Goal: Transaction & Acquisition: Purchase product/service

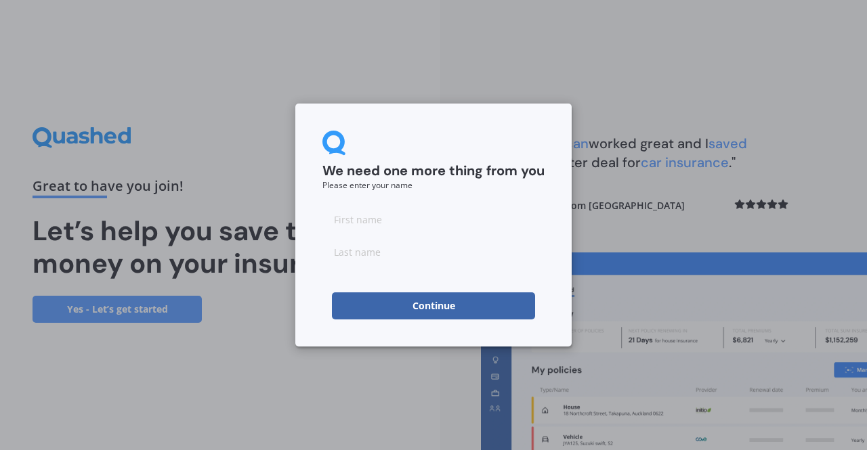
click at [428, 305] on button "Continue" at bounding box center [433, 305] width 203 height 27
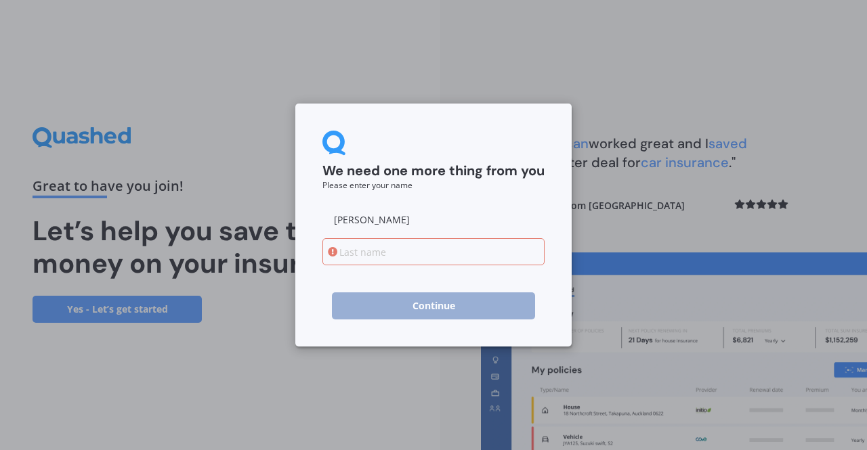
type input "[PERSON_NAME]"
click at [443, 259] on input at bounding box center [433, 251] width 222 height 27
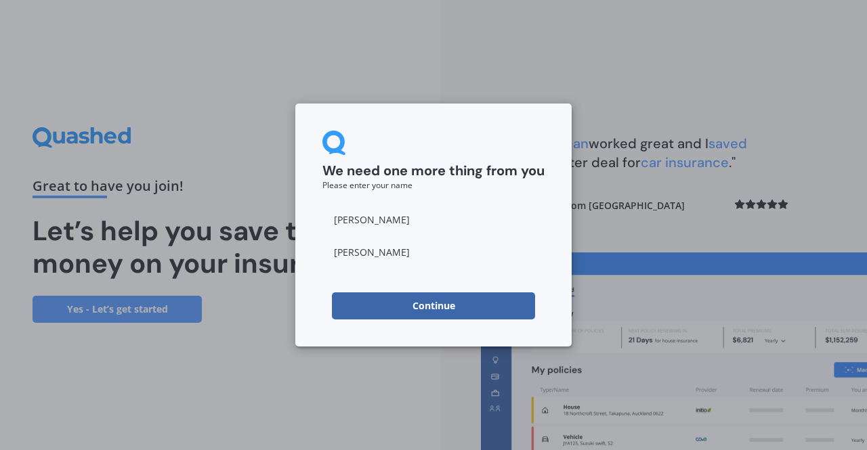
type input "Laszlo"
click at [441, 301] on button "Continue" at bounding box center [433, 305] width 203 height 27
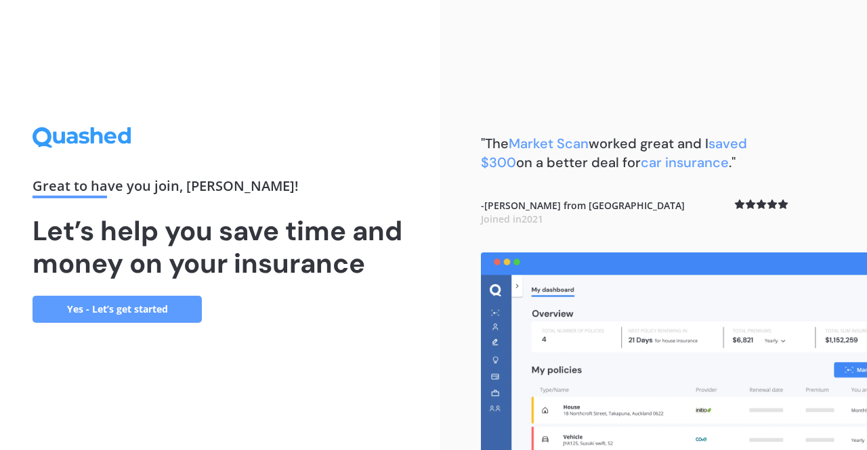
click at [175, 309] on link "Yes - Let’s get started" at bounding box center [116, 309] width 169 height 27
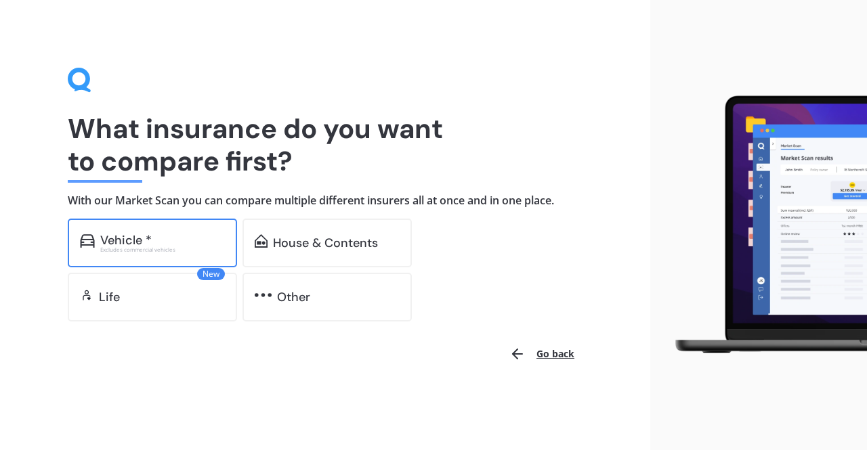
click at [162, 251] on div "Excludes commercial vehicles" at bounding box center [162, 249] width 125 height 5
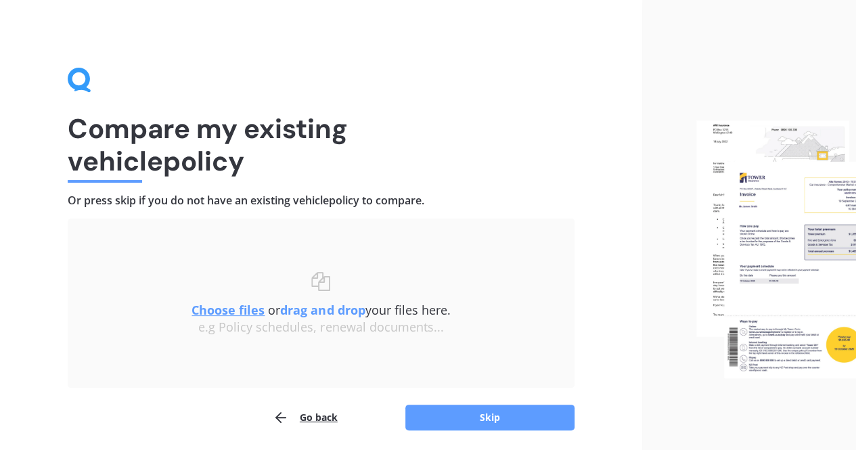
scroll to position [48, 0]
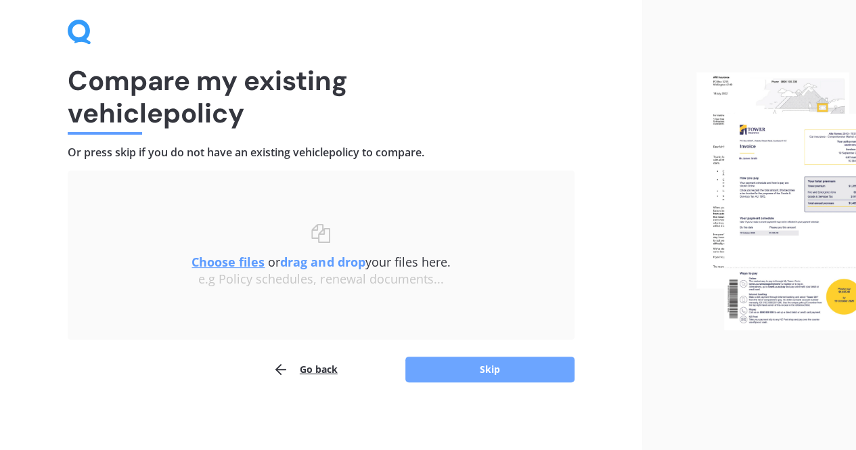
click at [473, 374] on button "Skip" at bounding box center [490, 370] width 169 height 26
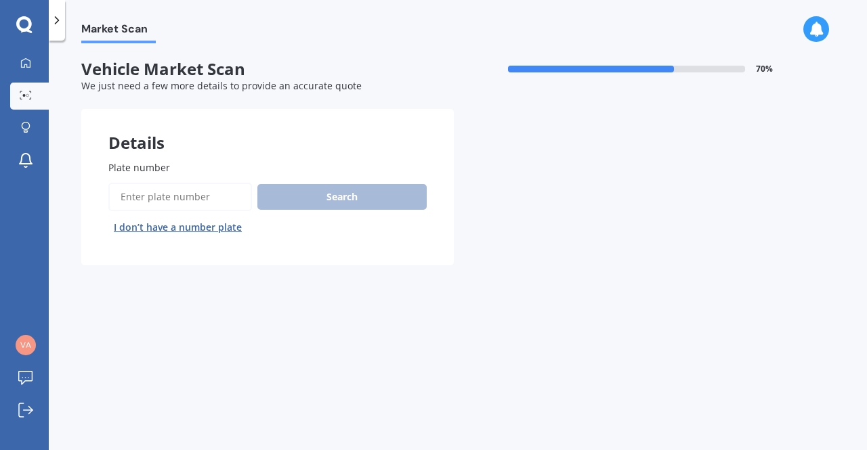
click at [217, 207] on input "Plate number" at bounding box center [180, 197] width 144 height 28
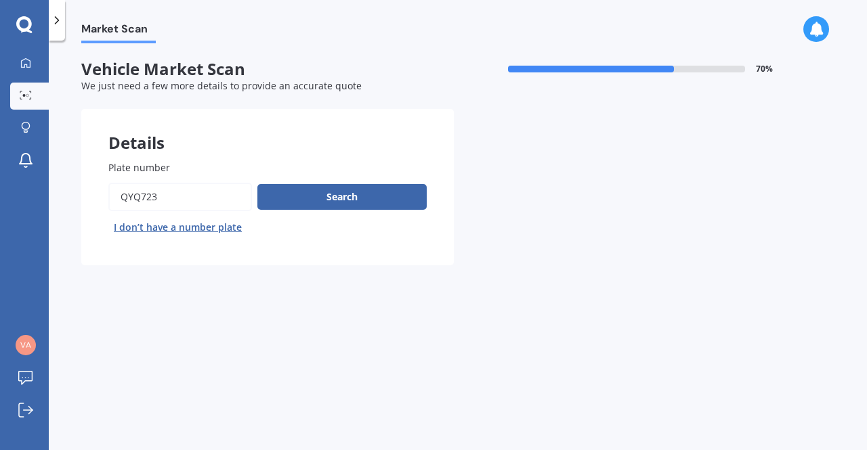
type input "QYQ723"
click at [291, 211] on div "Search I don’t have a number plate" at bounding box center [267, 211] width 318 height 56
click at [293, 204] on button "Search" at bounding box center [341, 197] width 169 height 26
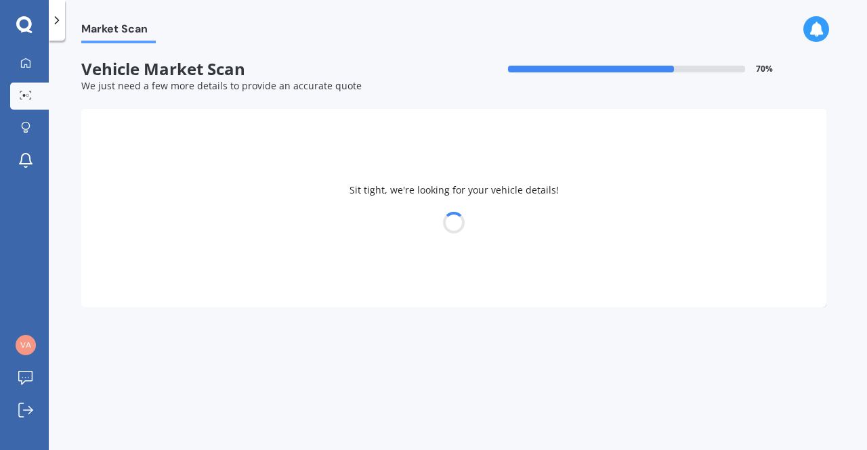
select select "AUDI"
select select "A7"
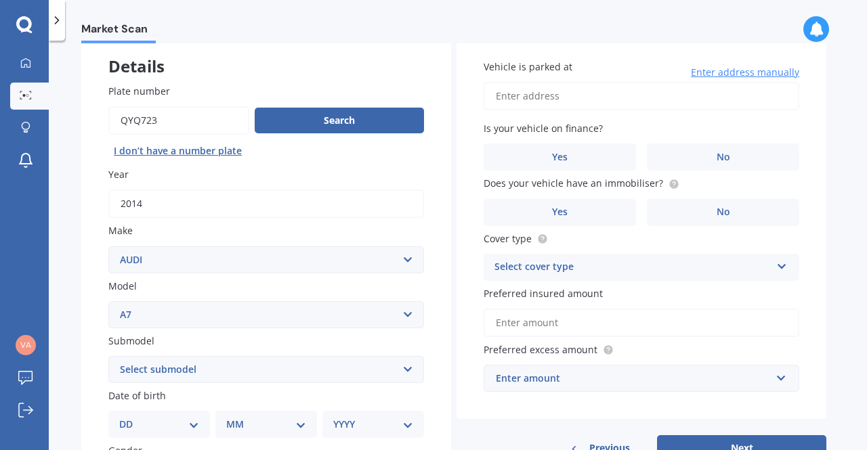
scroll to position [77, 0]
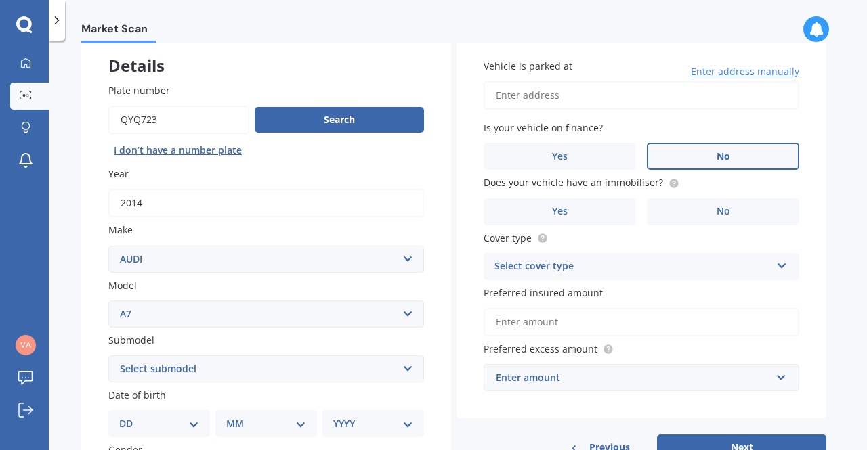
click at [686, 154] on label "No" at bounding box center [723, 156] width 152 height 27
click at [0, 0] on input "No" at bounding box center [0, 0] width 0 height 0
click at [641, 215] on div "Yes No" at bounding box center [641, 211] width 316 height 27
click at [600, 211] on label "Yes" at bounding box center [559, 211] width 152 height 27
click at [0, 0] on input "Yes" at bounding box center [0, 0] width 0 height 0
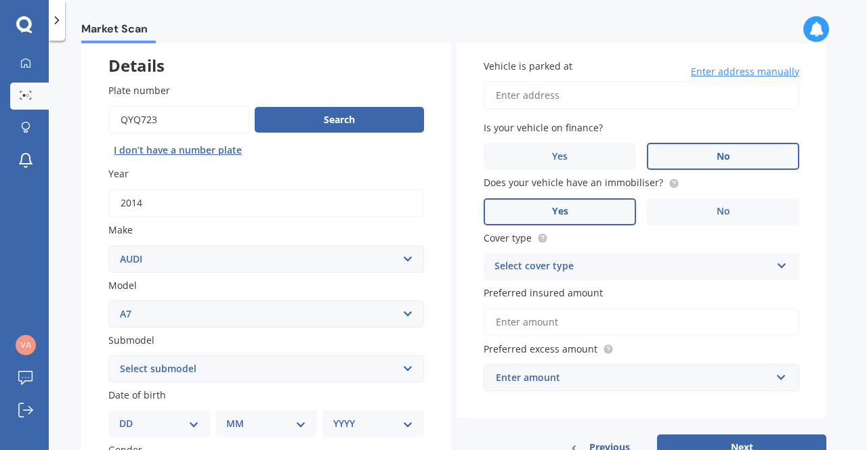
click at [599, 269] on div "Select cover type" at bounding box center [632, 267] width 276 height 16
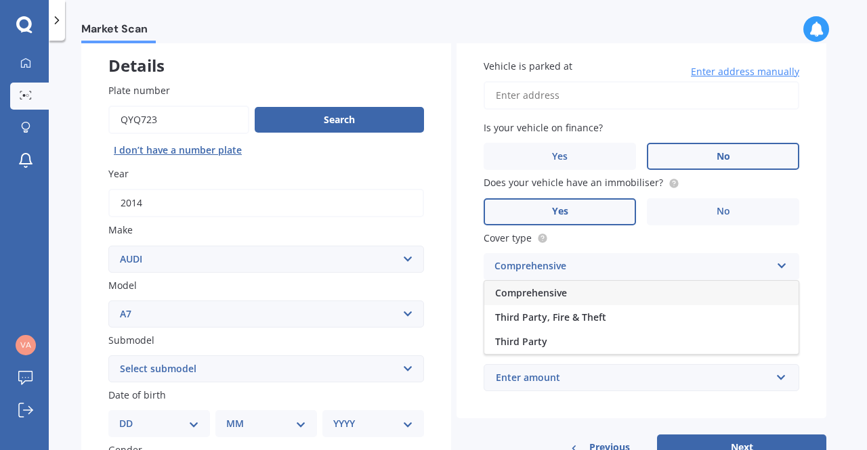
click at [608, 297] on div "Comprehensive" at bounding box center [641, 293] width 314 height 24
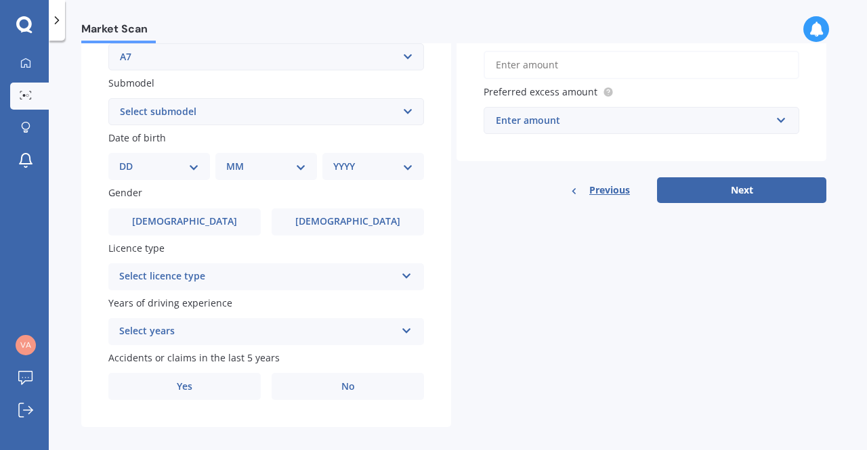
scroll to position [336, 0]
click at [334, 280] on div "Select licence type" at bounding box center [257, 275] width 276 height 16
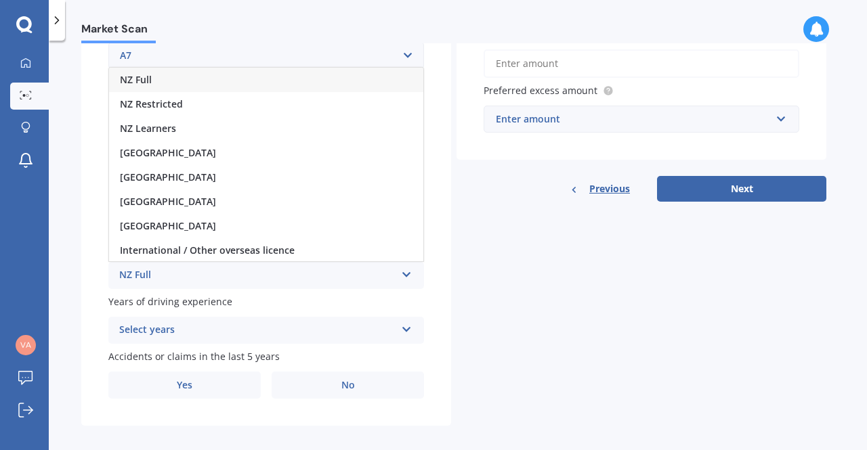
click at [240, 83] on div "NZ Full" at bounding box center [266, 80] width 314 height 24
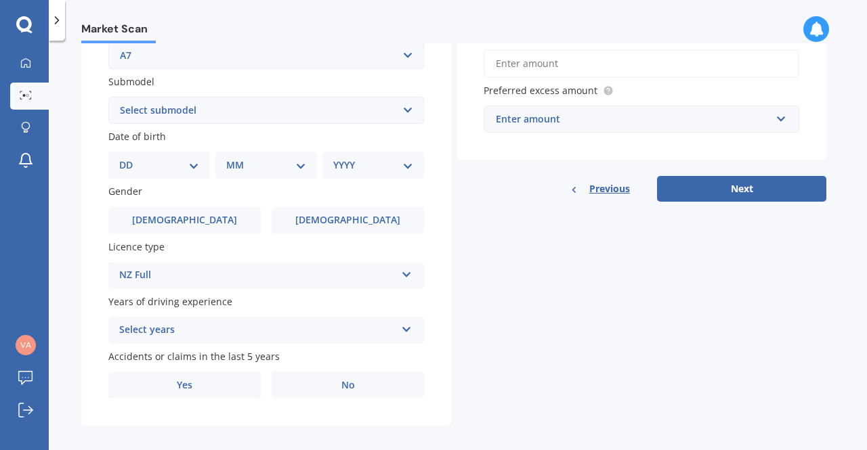
click at [240, 337] on div "Select years" at bounding box center [257, 330] width 276 height 16
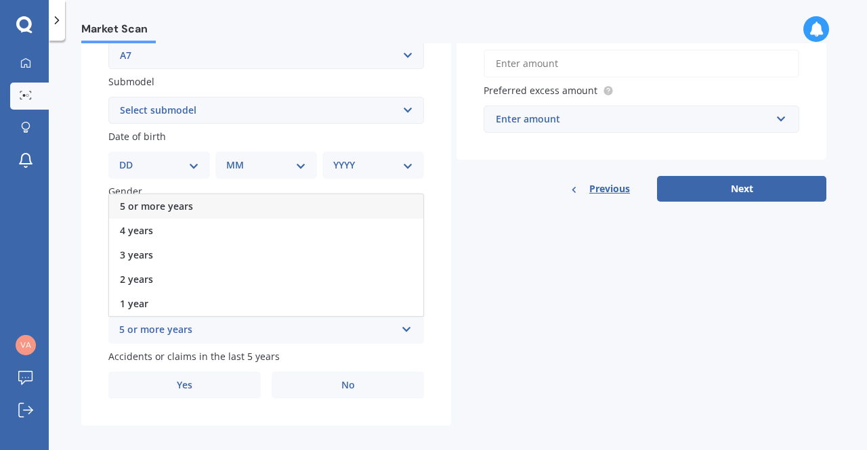
click at [211, 208] on div "5 or more years" at bounding box center [266, 206] width 314 height 24
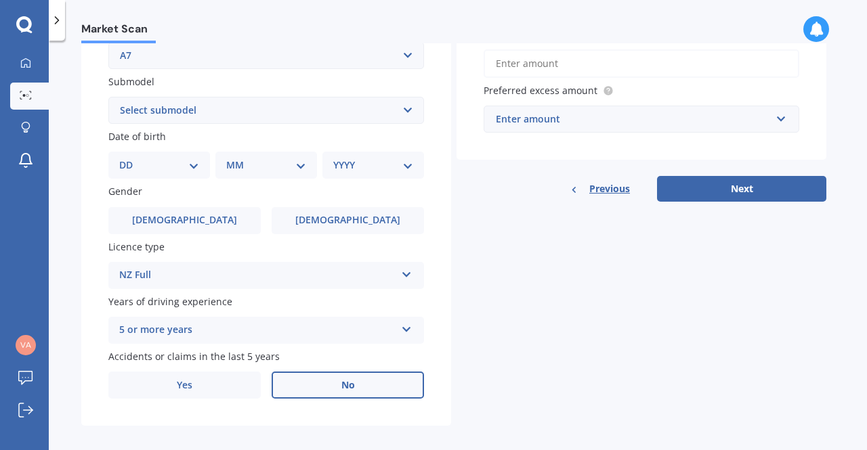
click at [323, 396] on label "No" at bounding box center [348, 385] width 152 height 27
click at [0, 0] on input "No" at bounding box center [0, 0] width 0 height 0
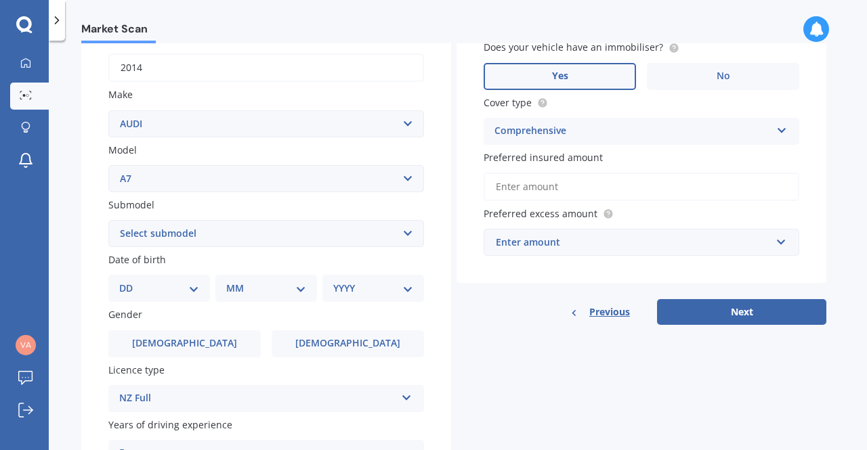
scroll to position [212, 0]
click at [238, 236] on select "Select submodel 2.0T 3.0 V6 diesel 3.0 V6 petrol" at bounding box center [266, 234] width 316 height 27
select select "3.0 V6 PETROL"
click at [108, 221] on select "Select submodel 2.0T 3.0 V6 diesel 3.0 V6 petrol" at bounding box center [266, 234] width 316 height 27
click at [157, 282] on div "DD 01 02 03 04 05 06 07 08 09 10 11 12 13 14 15 16 17 18 19 20 21 22 23 24 25 2…" at bounding box center [159, 289] width 102 height 27
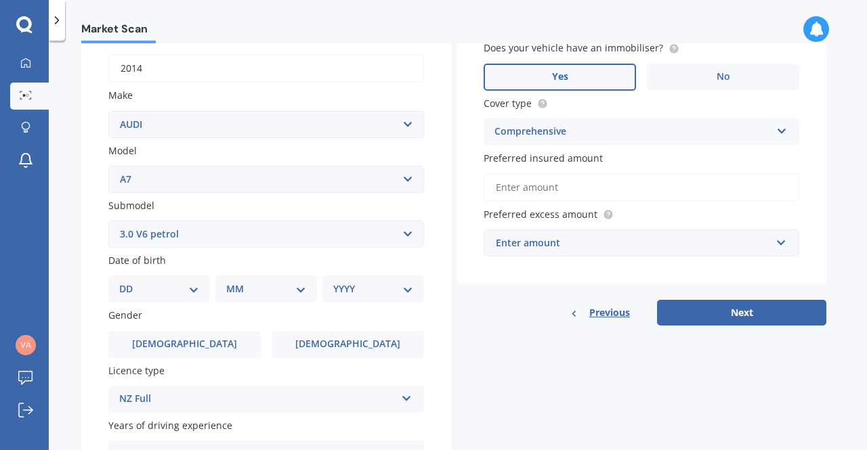
click at [159, 292] on select "DD 01 02 03 04 05 06 07 08 09 10 11 12 13 14 15 16 17 18 19 20 21 22 23 24 25 2…" at bounding box center [159, 289] width 80 height 15
click at [130, 283] on select "DD 01 02 03 04 05 06 07 08 09 10 11 12 13 14 15 16 17 18 19 20 21 22 23 24 25 2…" at bounding box center [159, 289] width 80 height 15
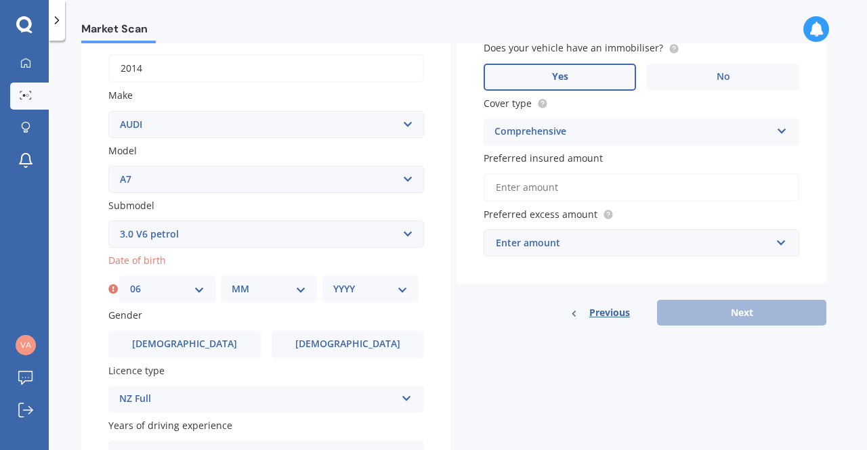
click at [175, 291] on select "DD 01 02 03 04 05 06 07 08 09 10 11 12 13 14 15 16 17 18 19 20 21 22 23 24 25 2…" at bounding box center [167, 289] width 74 height 15
select select "08"
click at [130, 283] on select "DD 01 02 03 04 05 06 07 08 09 10 11 12 13 14 15 16 17 18 19 20 21 22 23 24 25 2…" at bounding box center [167, 289] width 74 height 15
click at [276, 295] on select "MM 01 02 03 04 05 06 07 08 09 10 11 12" at bounding box center [269, 289] width 74 height 15
select select "06"
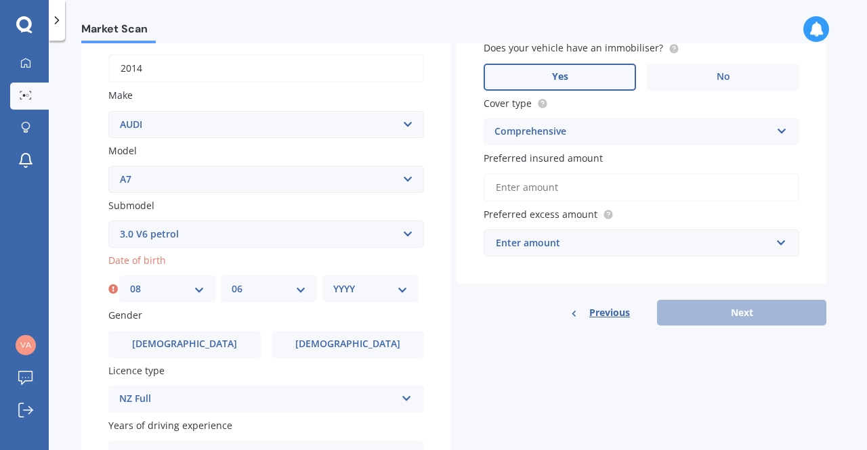
click at [232, 283] on select "MM 01 02 03 04 05 06 07 08 09 10 11 12" at bounding box center [269, 289] width 74 height 15
click at [351, 301] on div "YYYY 2025 2024 2023 2022 2021 2020 2019 2018 2017 2016 2015 2014 2013 2012 2011…" at bounding box center [370, 289] width 96 height 27
click at [366, 288] on select "YYYY 2025 2024 2023 2022 2021 2020 2019 2018 2017 2016 2015 2014 2013 2012 2011…" at bounding box center [370, 289] width 74 height 15
click at [333, 283] on select "YYYY 2025 2024 2023 2022 2021 2020 2019 2018 2017 2016 2015 2014 2013 2012 2011…" at bounding box center [370, 289] width 74 height 15
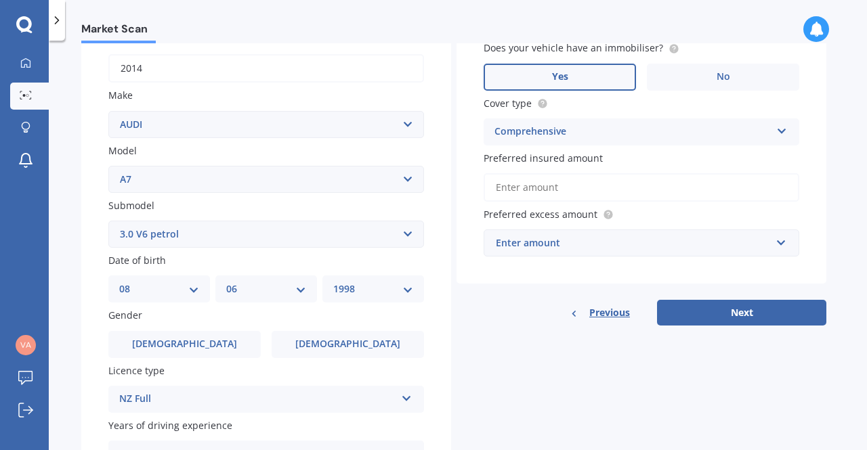
click at [354, 280] on div "YYYY 2025 2024 2023 2022 2021 2020 2019 2018 2017 2016 2015 2014 2013 2012 2011…" at bounding box center [373, 289] width 102 height 27
click at [377, 300] on div "YYYY 2025 2024 2023 2022 2021 2020 2019 2018 2017 2016 2015 2014 2013 2012 2011…" at bounding box center [373, 289] width 102 height 27
click at [414, 318] on label "Gender" at bounding box center [263, 315] width 310 height 14
click at [413, 297] on div "YYYY 2025 2024 2023 2022 2021 2020 2019 2018 2017 2016 2015 2014 2013 2012 2011…" at bounding box center [373, 289] width 102 height 27
click at [410, 294] on div "YYYY 2025 2024 2023 2022 2021 2020 2019 2018 2017 2016 2015 2014 2013 2012 2011…" at bounding box center [373, 289] width 102 height 27
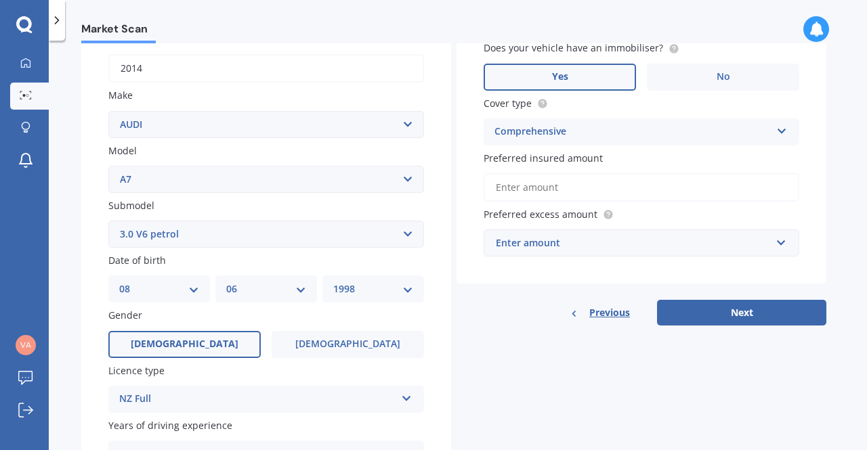
click at [179, 341] on span "Male" at bounding box center [185, 345] width 108 height 12
click at [0, 0] on input "Male" at bounding box center [0, 0] width 0 height 0
click at [399, 282] on select "YYYY 2025 2024 2023 2022 2021 2020 2019 2018 2017 2016 2015 2014 2013 2012 2011…" at bounding box center [373, 289] width 80 height 15
select select "1997"
click at [333, 283] on select "YYYY 2025 2024 2023 2022 2021 2020 2019 2018 2017 2016 2015 2014 2013 2012 2011…" at bounding box center [373, 289] width 80 height 15
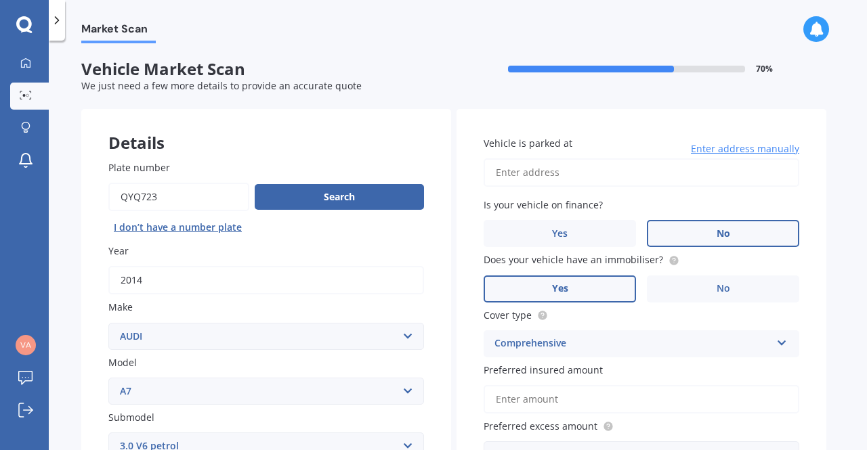
scroll to position [0, 0]
click at [718, 148] on span "Enter address manually" at bounding box center [745, 149] width 108 height 14
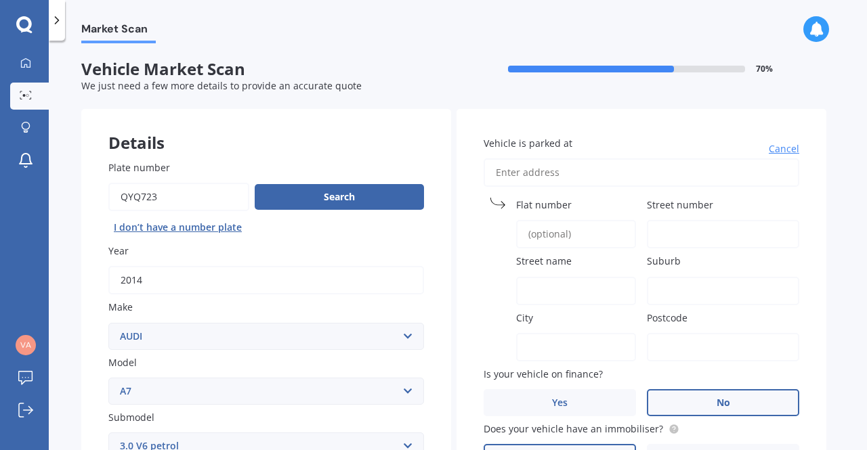
click at [643, 171] on input "Vehicle is parked at" at bounding box center [641, 172] width 316 height 28
type input "92 Castor Bay"
type input "92"
type input "Castor Bay"
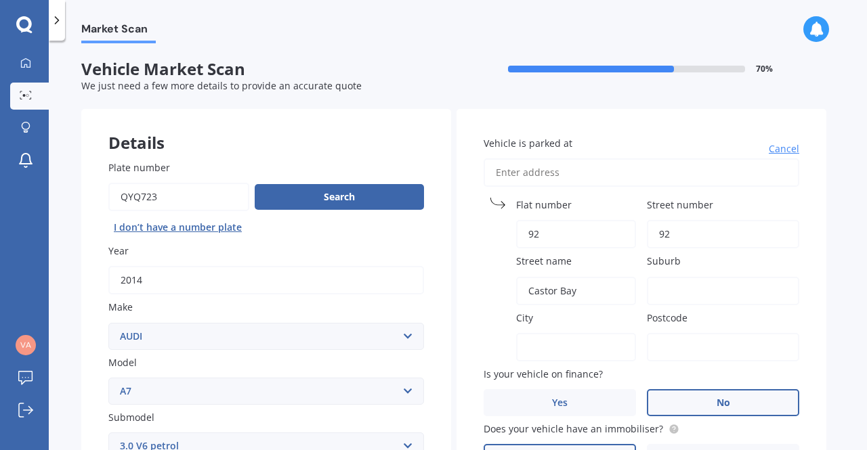
type input "Dublin 5"
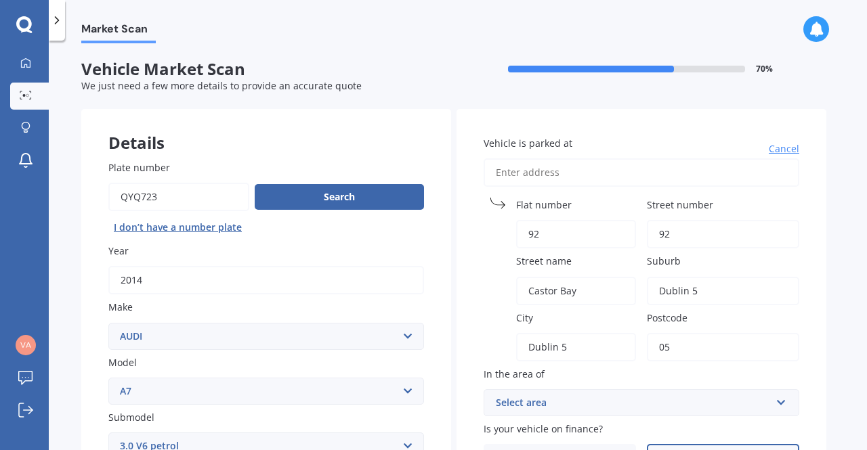
type input "05"
type input "92 Castor Bay"
click at [600, 167] on input "92 Castor Bay" at bounding box center [641, 172] width 316 height 28
click at [789, 142] on span "Cancel" at bounding box center [783, 149] width 30 height 14
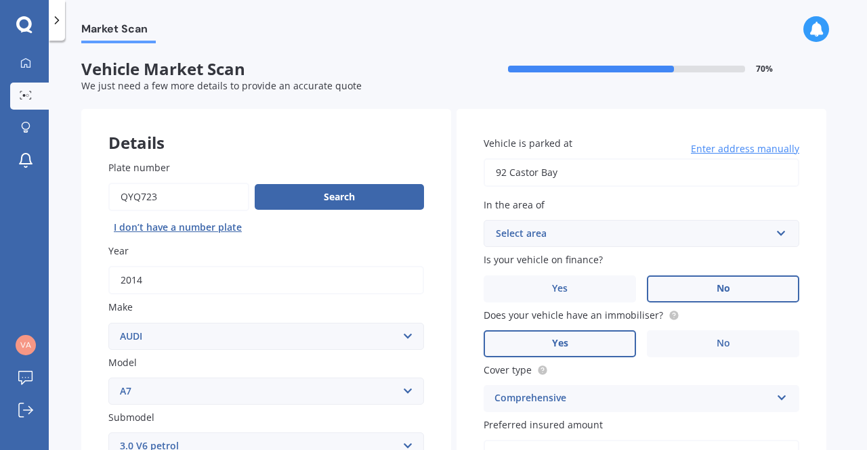
click at [668, 169] on input "92 Castor Bay" at bounding box center [641, 172] width 316 height 28
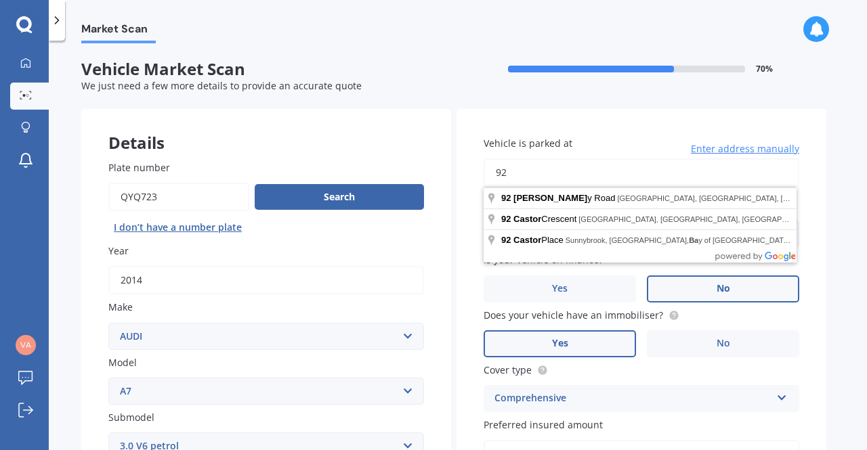
type input "9"
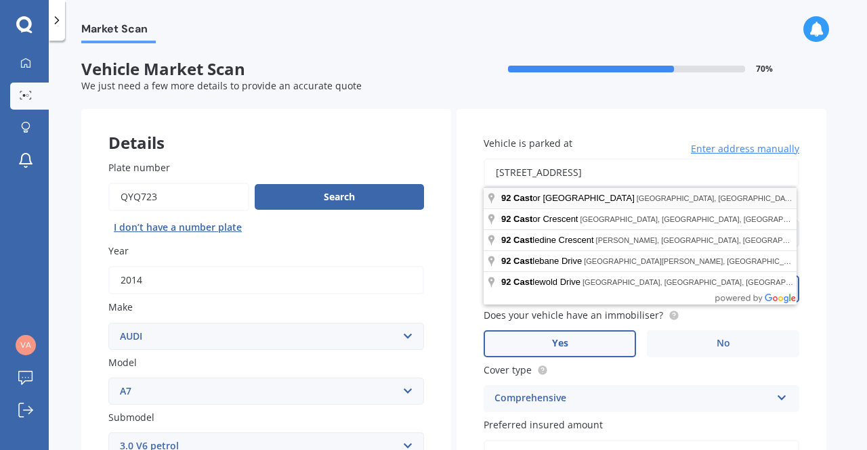
type input "92 Castor Bay Road, Castor Bay, Auckland 0620"
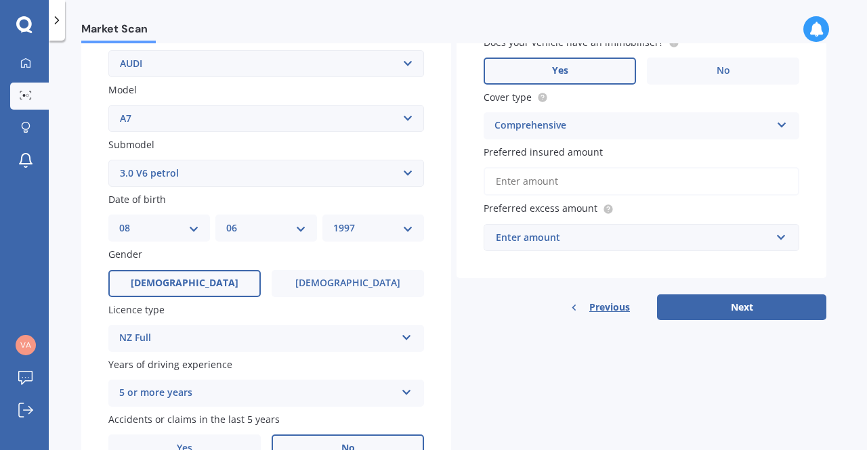
scroll to position [274, 0]
click at [706, 309] on button "Next" at bounding box center [741, 307] width 169 height 26
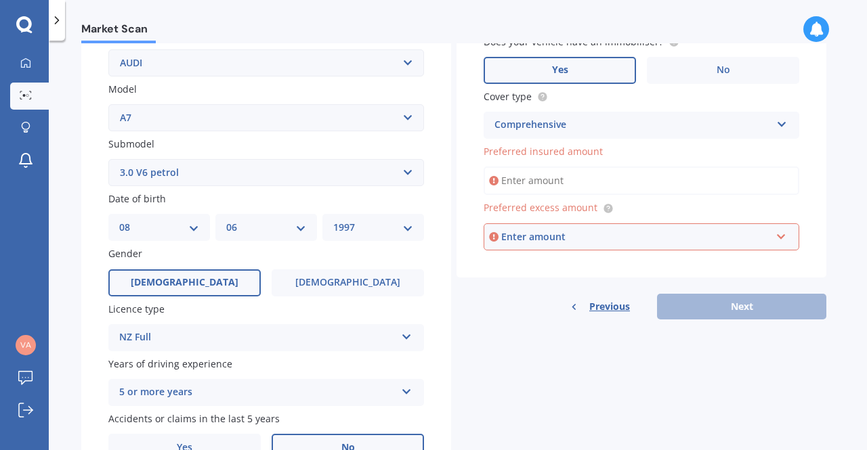
click at [576, 183] on input "Preferred insured amount" at bounding box center [641, 181] width 316 height 28
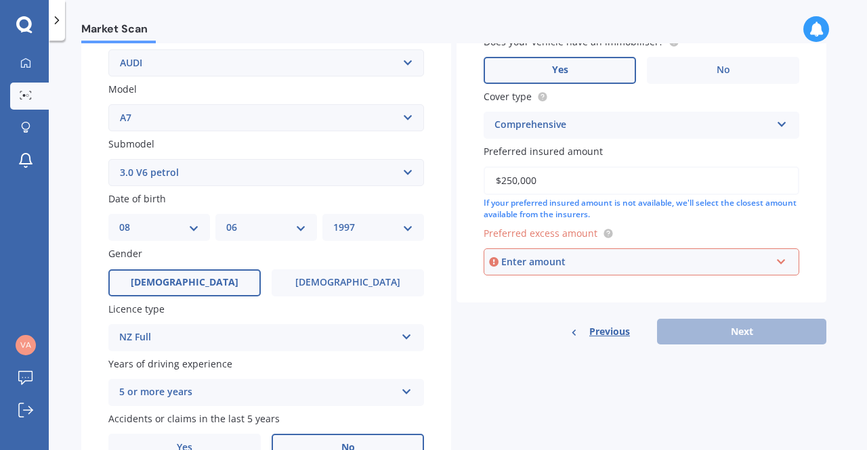
type input "$250,000"
click at [544, 268] on div "Enter amount" at bounding box center [635, 262] width 269 height 15
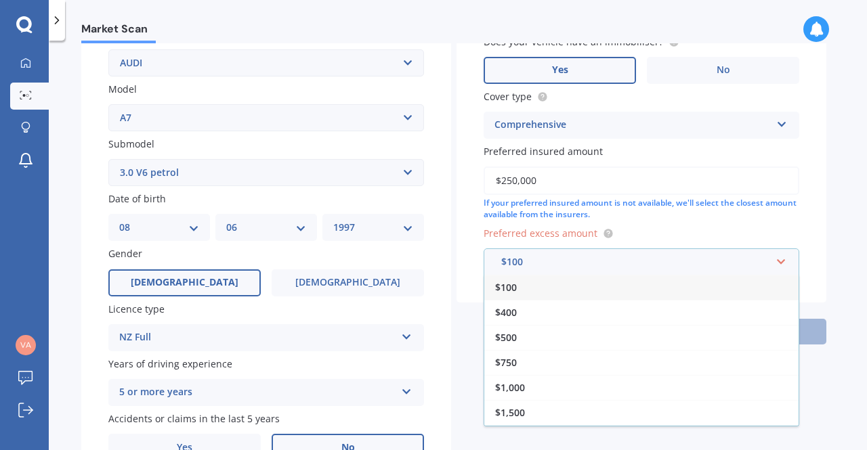
click at [538, 299] on div "$100" at bounding box center [641, 287] width 314 height 25
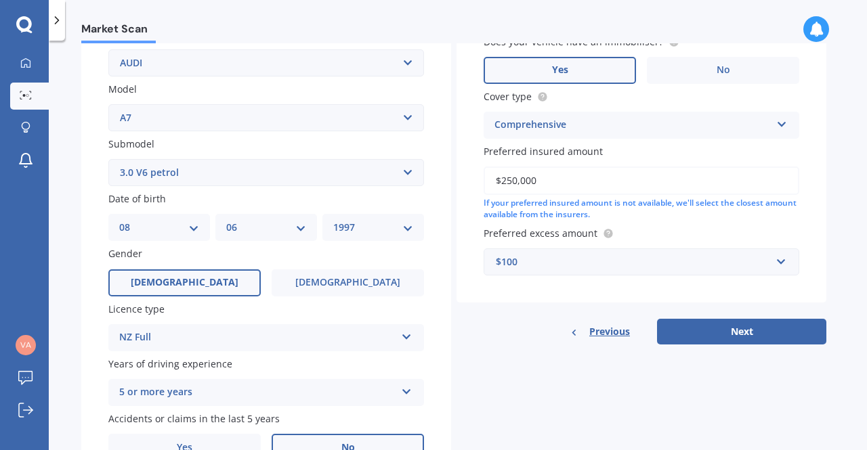
click at [696, 264] on div "$100" at bounding box center [633, 262] width 275 height 15
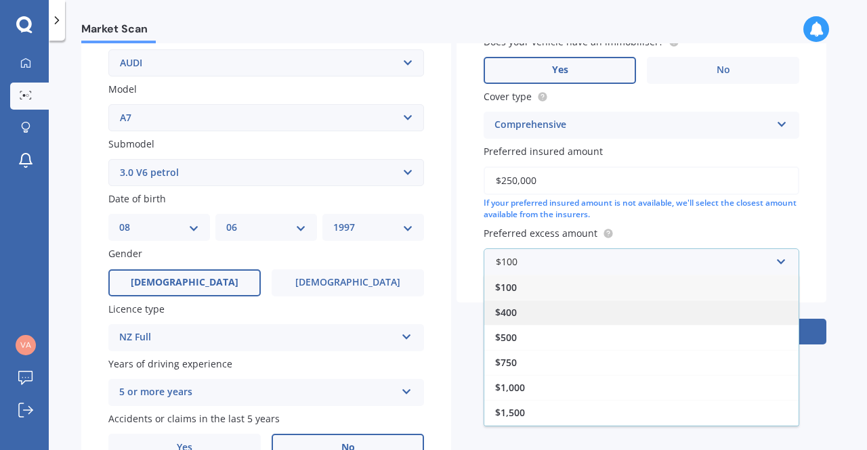
click at [565, 315] on div "$400" at bounding box center [641, 312] width 314 height 25
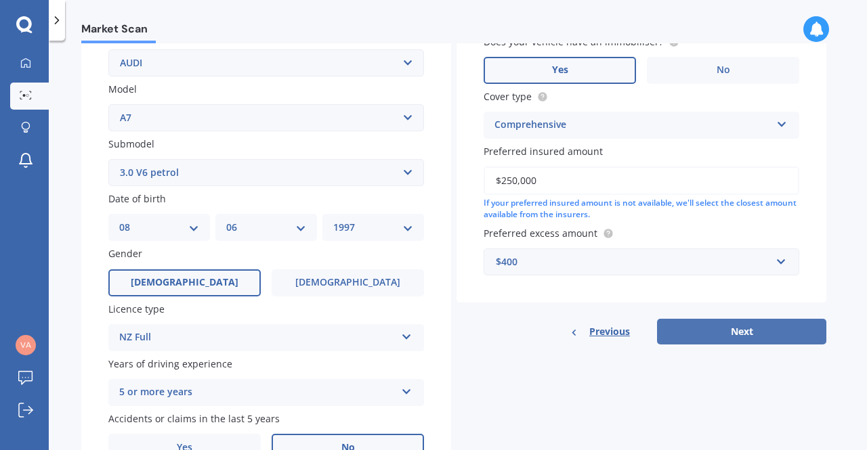
click at [723, 330] on button "Next" at bounding box center [741, 332] width 169 height 26
select select "08"
select select "06"
select select "1997"
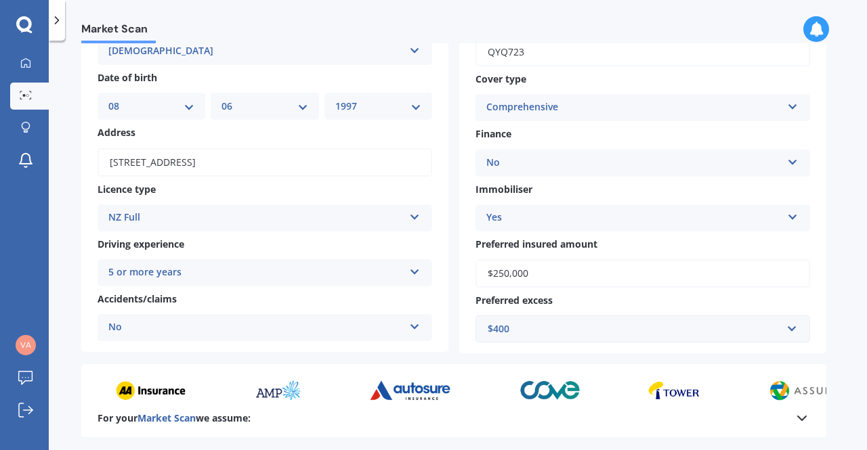
scroll to position [249, 0]
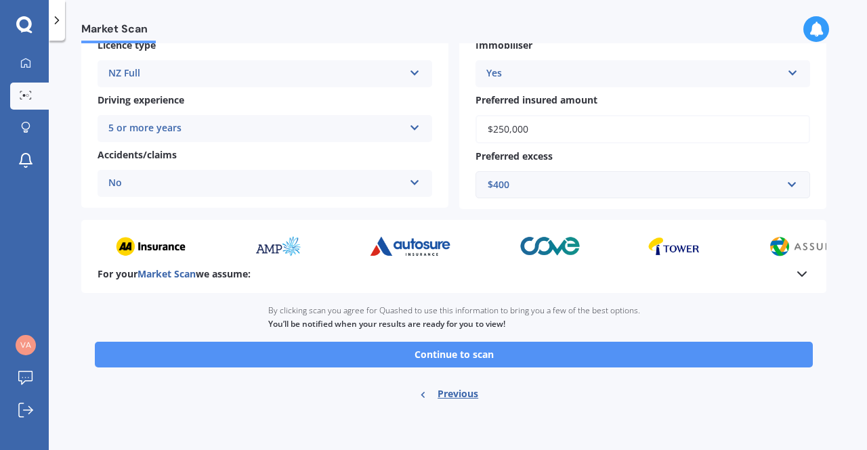
click at [468, 360] on button "Continue to scan" at bounding box center [454, 355] width 718 height 26
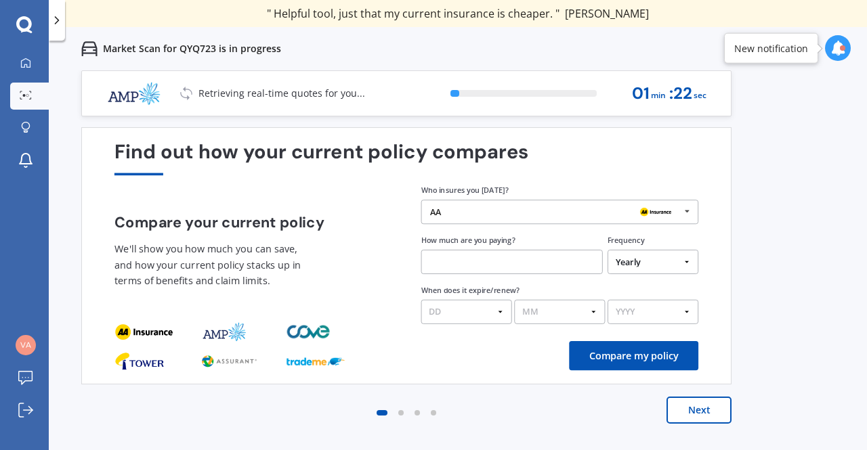
click at [536, 273] on input "text" at bounding box center [511, 262] width 181 height 24
type input "$2,000.00"
click at [474, 322] on select "DD 01 02 03 04 05 06 07 08 09 10 11 12 13 14 15 16 17 18 19 20 21 22 23 24 25 2…" at bounding box center [466, 312] width 91 height 24
select select "13"
click at [421, 300] on select "DD 01 02 03 04 05 06 07 08 09 10 11 12 13 14 15 16 17 18 19 20 21 22 23 24 25 2…" at bounding box center [466, 312] width 91 height 24
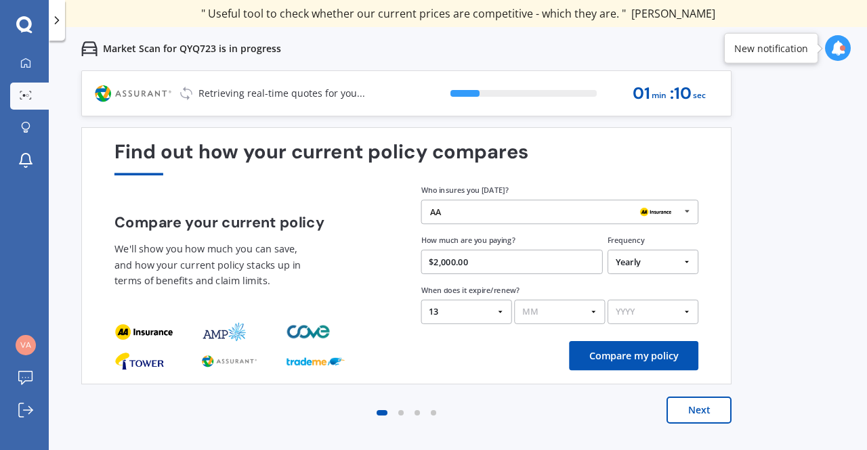
click at [546, 313] on select "MM 01 02 03 04 05 06 07 08 09 10 11 12" at bounding box center [559, 312] width 91 height 24
select select "09"
click at [514, 300] on select "MM 01 02 03 04 05 06 07 08 09 10 11 12" at bounding box center [559, 312] width 91 height 24
click at [655, 312] on select "YYYY 2026 2025 2024" at bounding box center [652, 312] width 91 height 24
click at [607, 300] on select "YYYY 2026 2025 2024" at bounding box center [652, 312] width 91 height 24
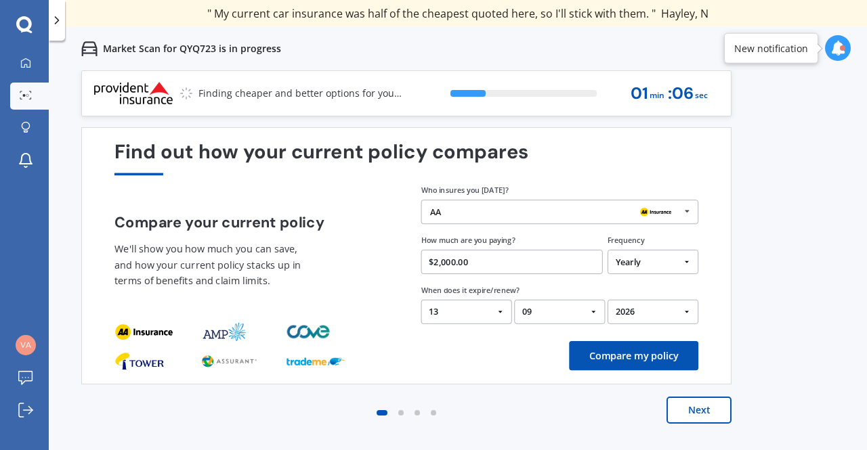
click at [653, 318] on select "YYYY 2026 2025 2024" at bounding box center [652, 312] width 91 height 24
select select "2025"
click at [607, 300] on select "YYYY 2026 2025 2024" at bounding box center [652, 312] width 91 height 24
click at [640, 357] on button "Compare my policy" at bounding box center [633, 355] width 129 height 29
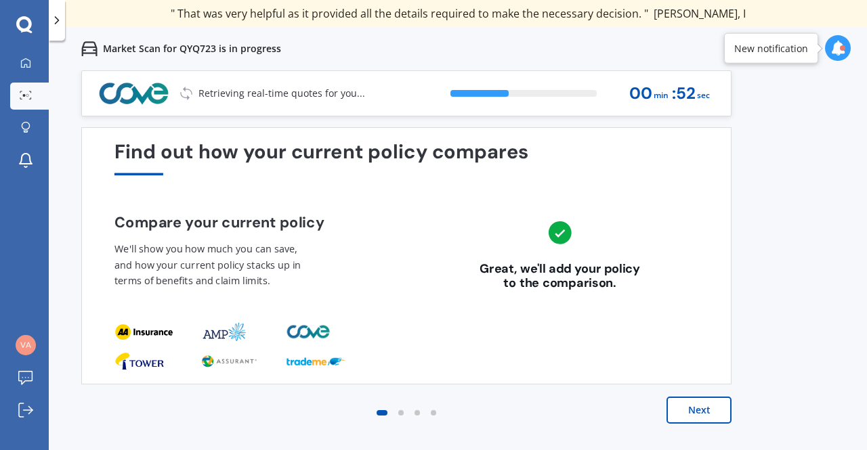
click at [708, 414] on button "Next" at bounding box center [698, 410] width 65 height 27
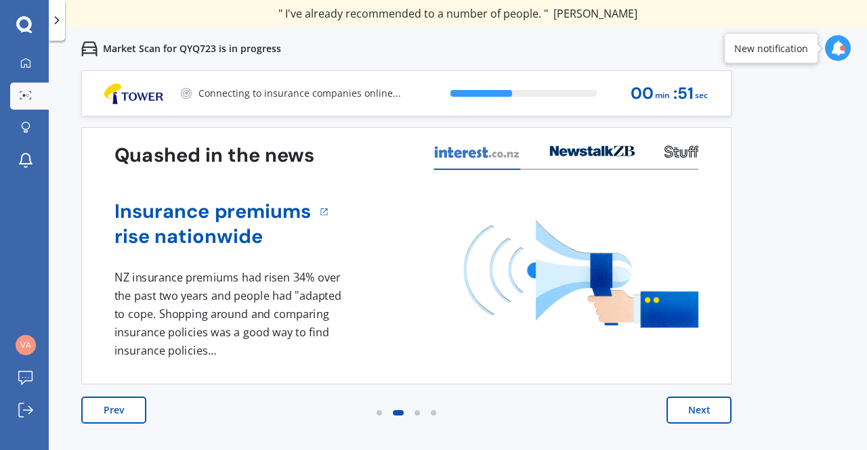
click at [708, 414] on button "Next" at bounding box center [698, 410] width 65 height 27
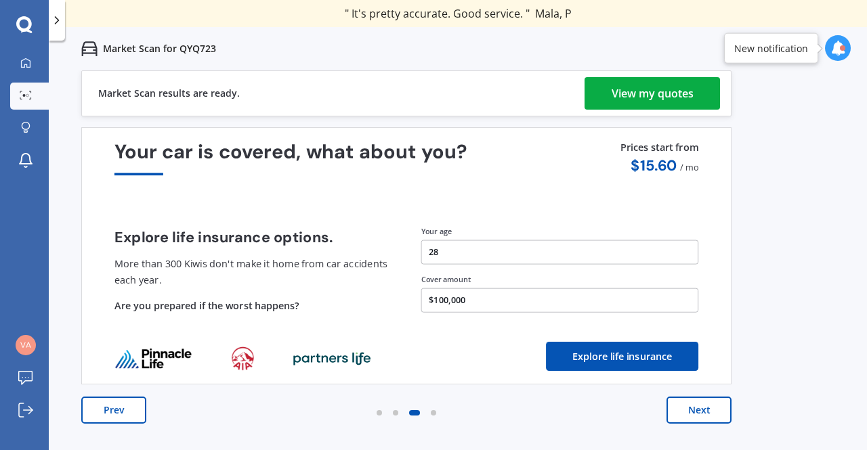
click at [661, 74] on div "Market Scan results are ready. View my quotes" at bounding box center [406, 93] width 650 height 46
click at [649, 83] on div "View my quotes" at bounding box center [652, 93] width 82 height 32
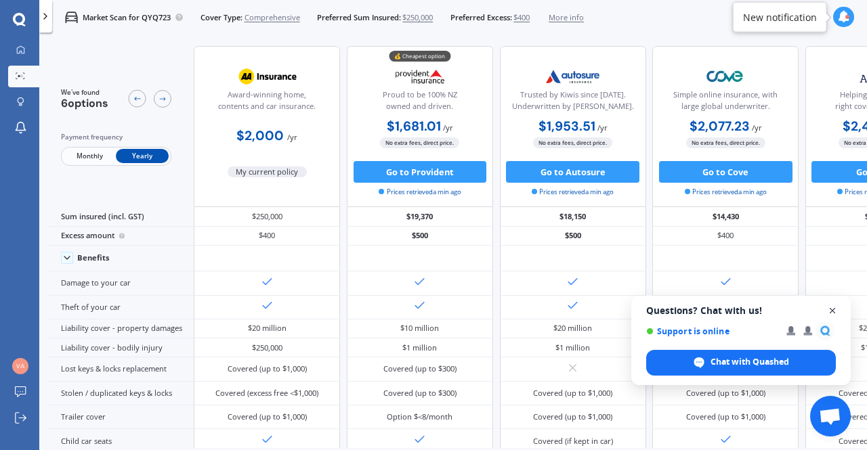
click at [831, 309] on span "Open chat" at bounding box center [832, 311] width 17 height 17
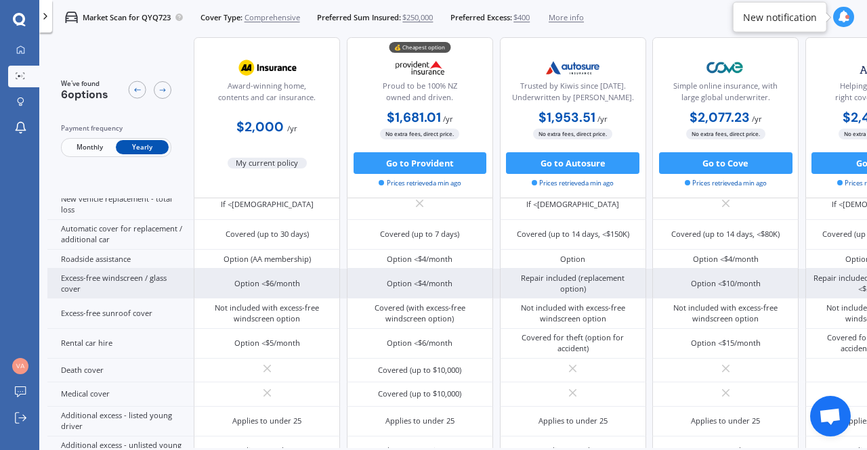
scroll to position [431, 0]
